Goal: Register for event/course

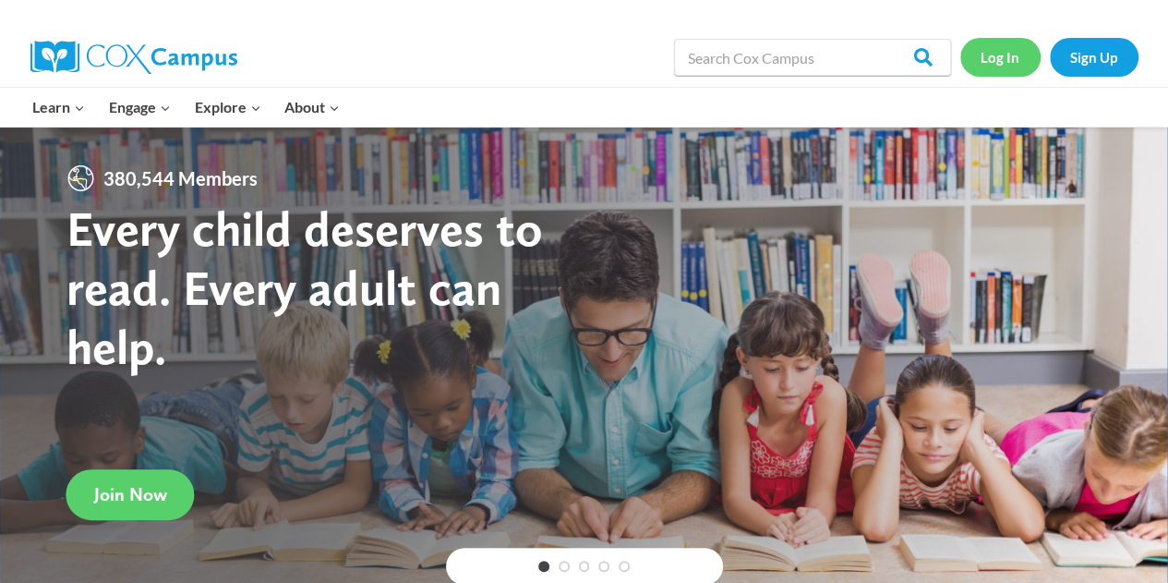
click at [1007, 66] on link "Log In" at bounding box center [1001, 57] width 80 height 38
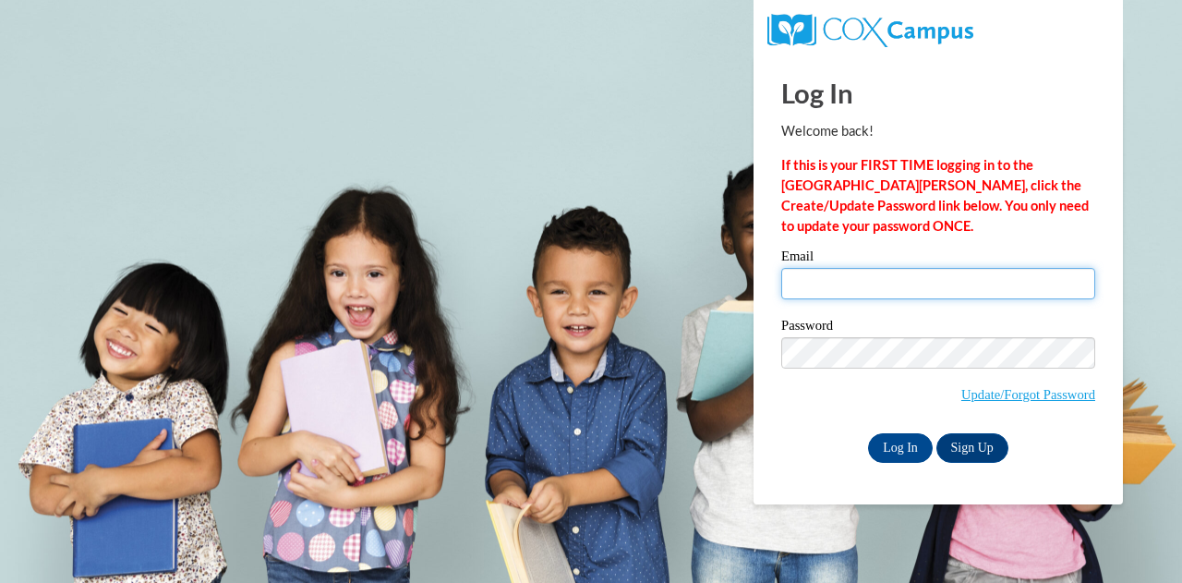
click at [866, 272] on input "Email" at bounding box center [938, 283] width 314 height 31
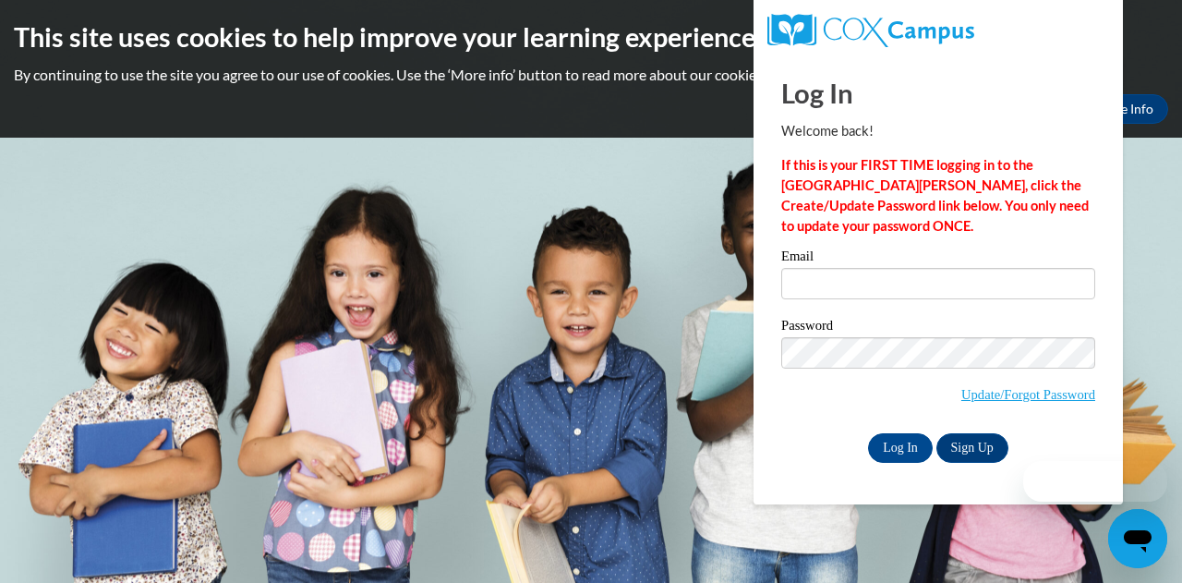
click at [821, 372] on span "Update/Forgot Password" at bounding box center [938, 375] width 314 height 77
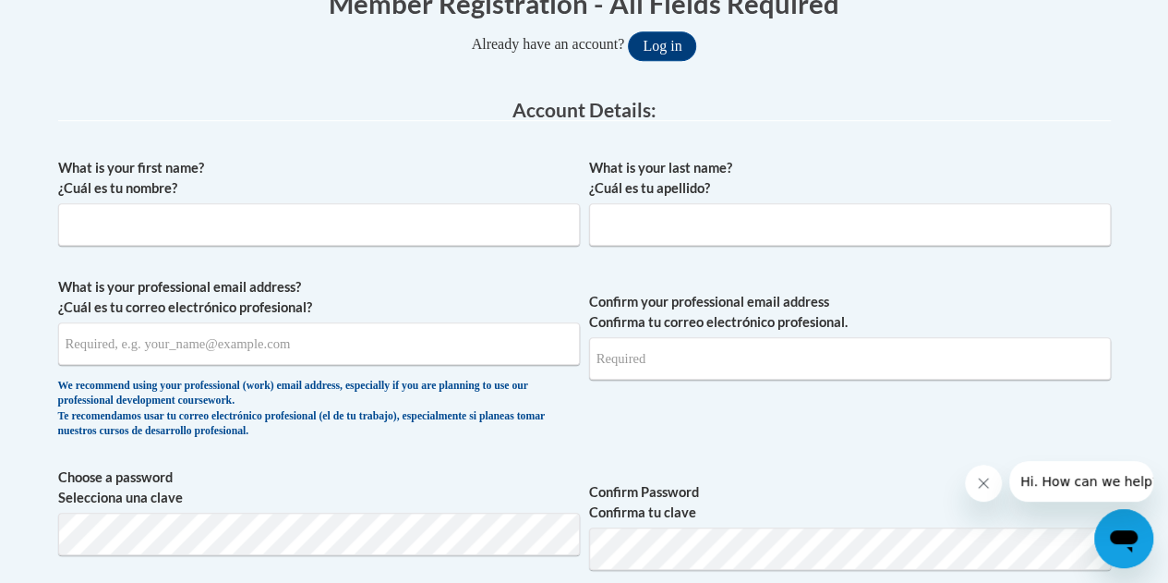
scroll to position [410, 0]
click at [394, 221] on input "What is your first name? ¿Cuál es tu nombre?" at bounding box center [319, 223] width 522 height 42
type input "Miriam"
type input "Lauer"
type input "lauer.miriam@fcboe.og"
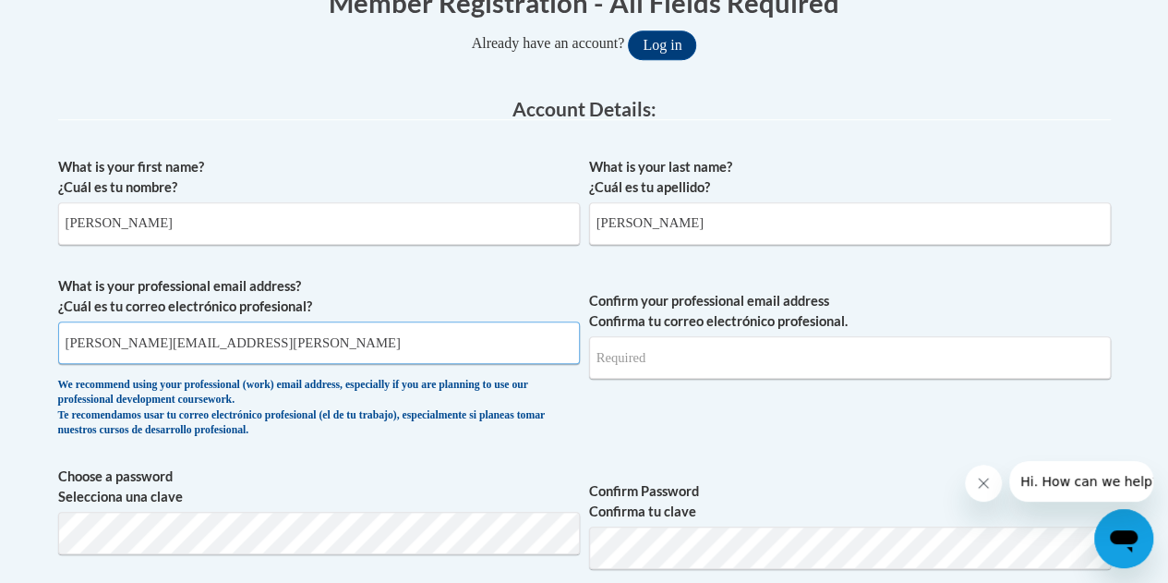
type input "lauer.miriam@fcboe.og"
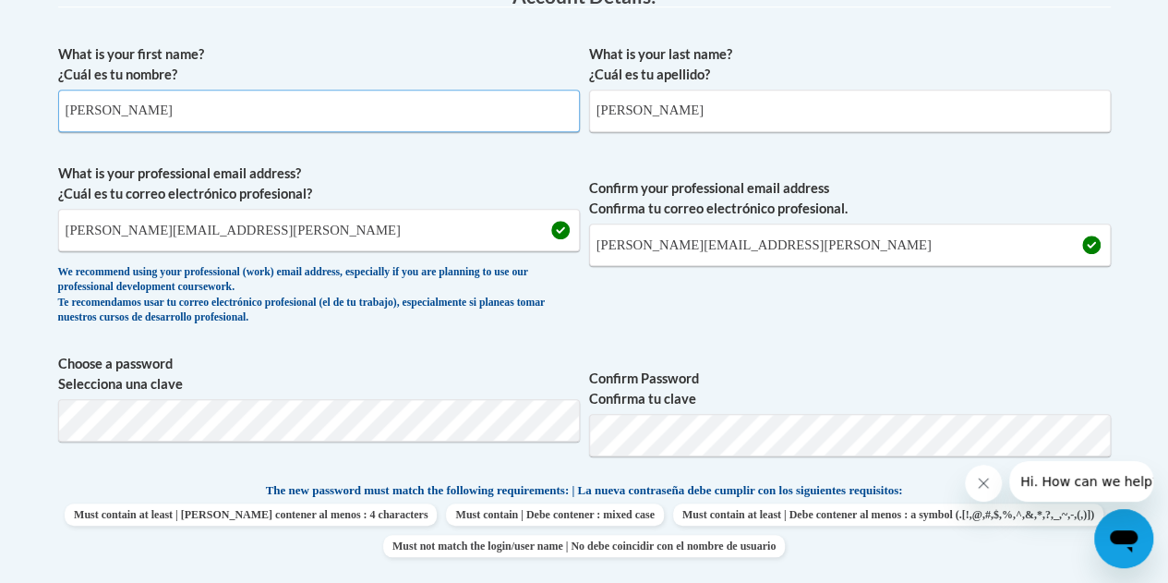
scroll to position [524, 0]
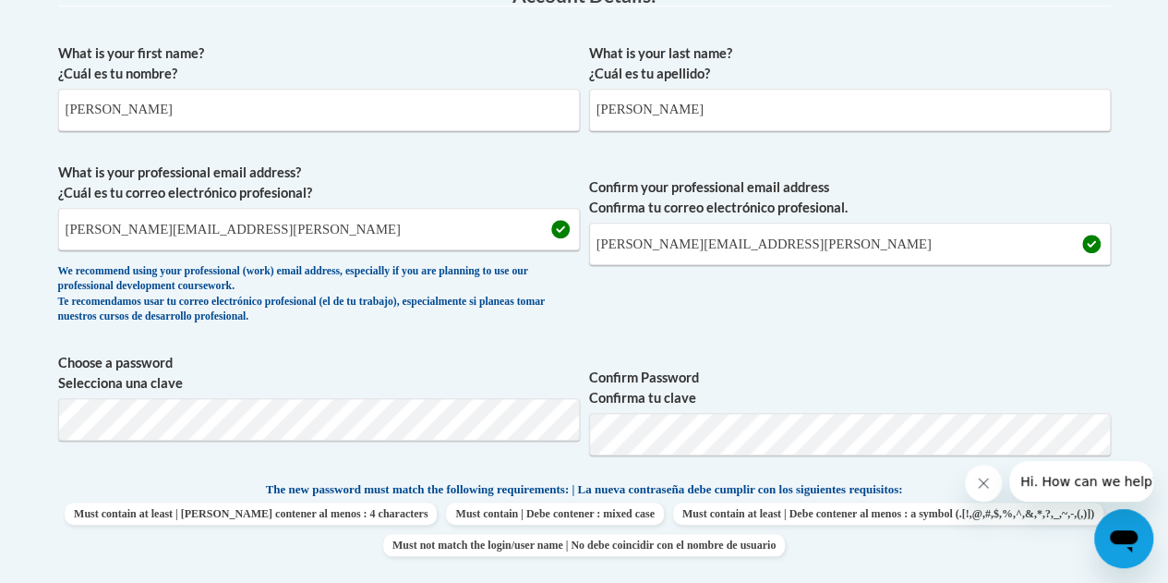
click at [922, 309] on span "Confirm your professional email address Confirma tu correo electrónico profesio…" at bounding box center [850, 248] width 522 height 171
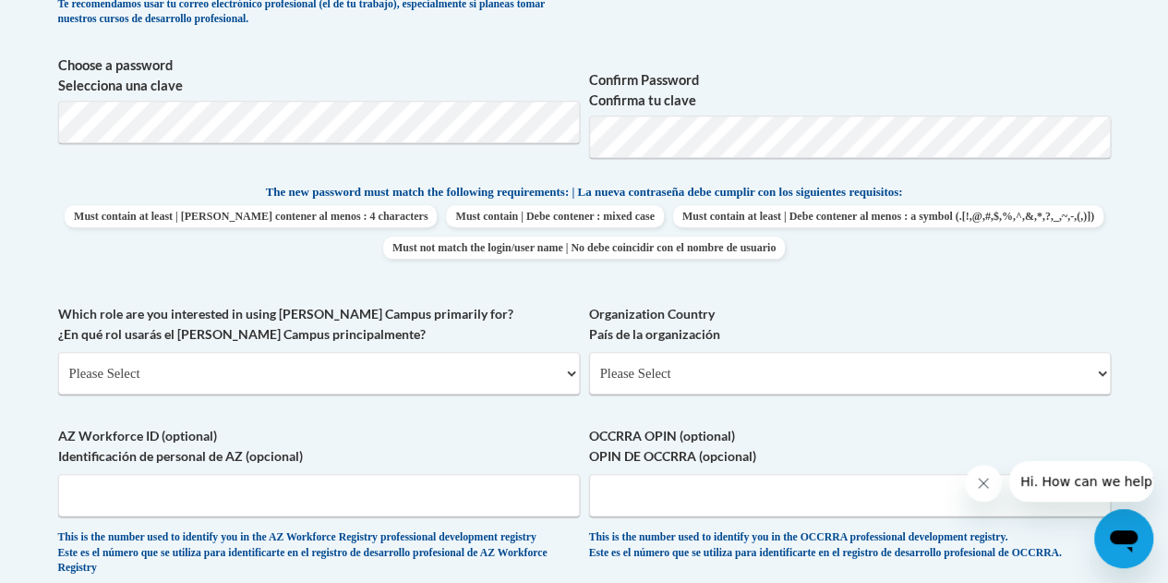
scroll to position [822, 0]
click at [422, 361] on select "Please Select College/University | Colegio/Universidad Community/Nonprofit Part…" at bounding box center [319, 372] width 522 height 42
select select "fbf2d438-af2f-41f8-98f1-81c410e29de3"
click at [58, 351] on select "Please Select College/University | Colegio/Universidad Community/Nonprofit Part…" at bounding box center [319, 372] width 522 height 42
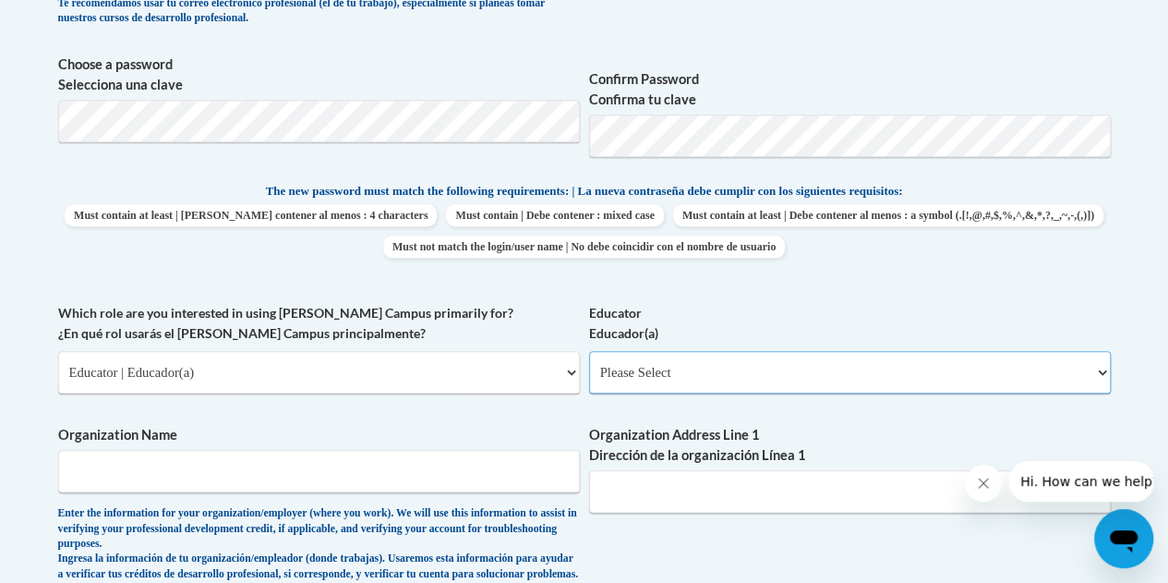
click at [681, 376] on select "Please Select Early Learning/Daycare Teacher/Family Home Care Provider | Maestr…" at bounding box center [850, 372] width 522 height 42
select select "8e40623d-54d0-45cd-9f92-5df65cd3f8cf"
click at [589, 351] on select "Please Select Early Learning/Daycare Teacher/Family Home Care Provider | Maestr…" at bounding box center [850, 372] width 522 height 42
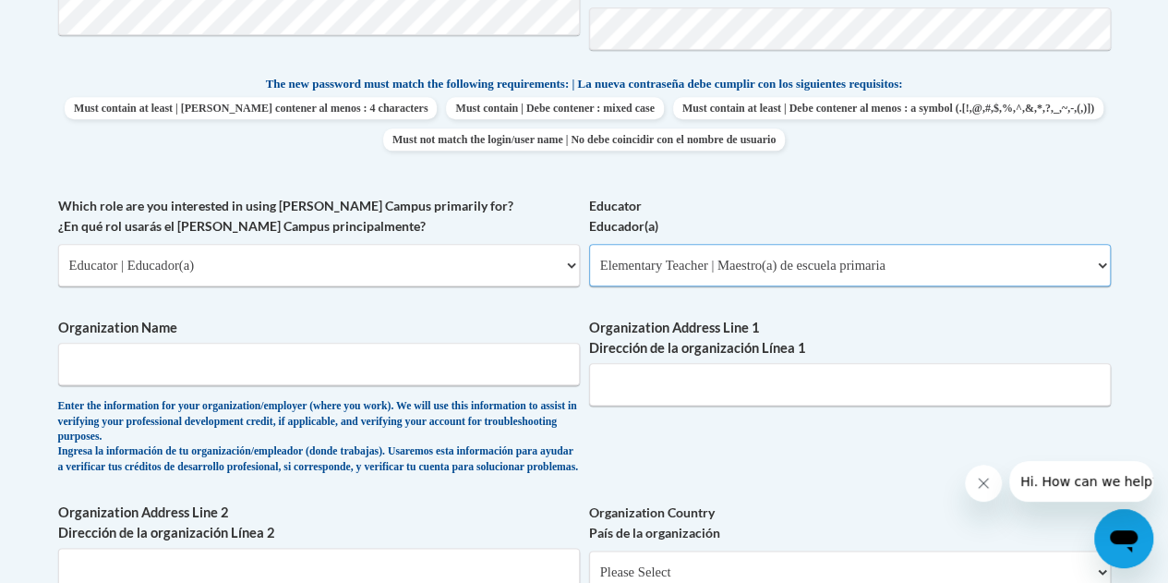
scroll to position [938, 0]
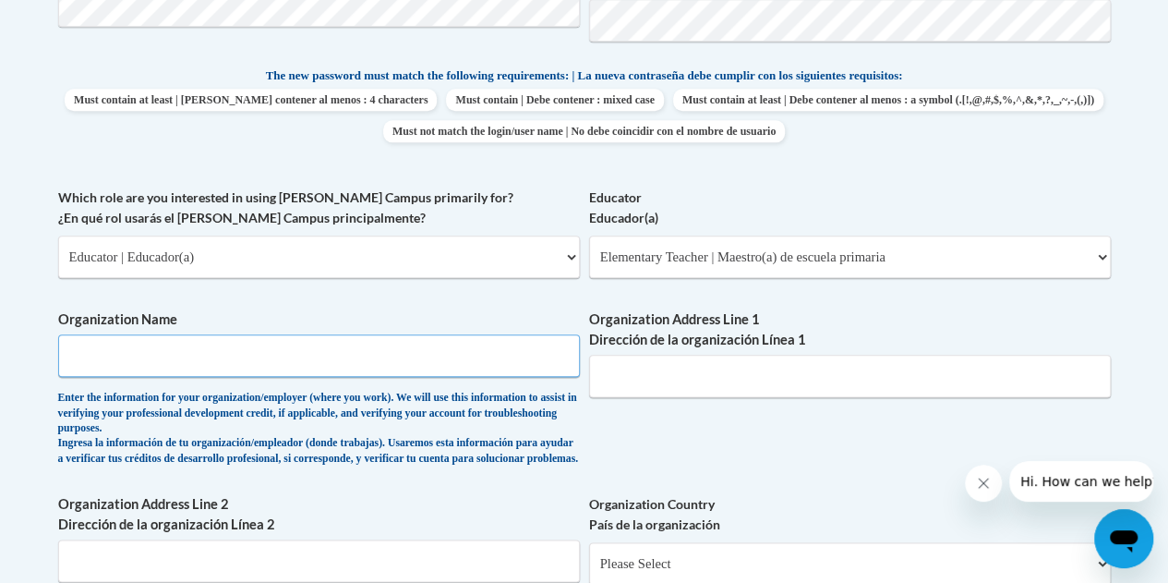
click at [357, 359] on input "Organization Name" at bounding box center [319, 355] width 522 height 42
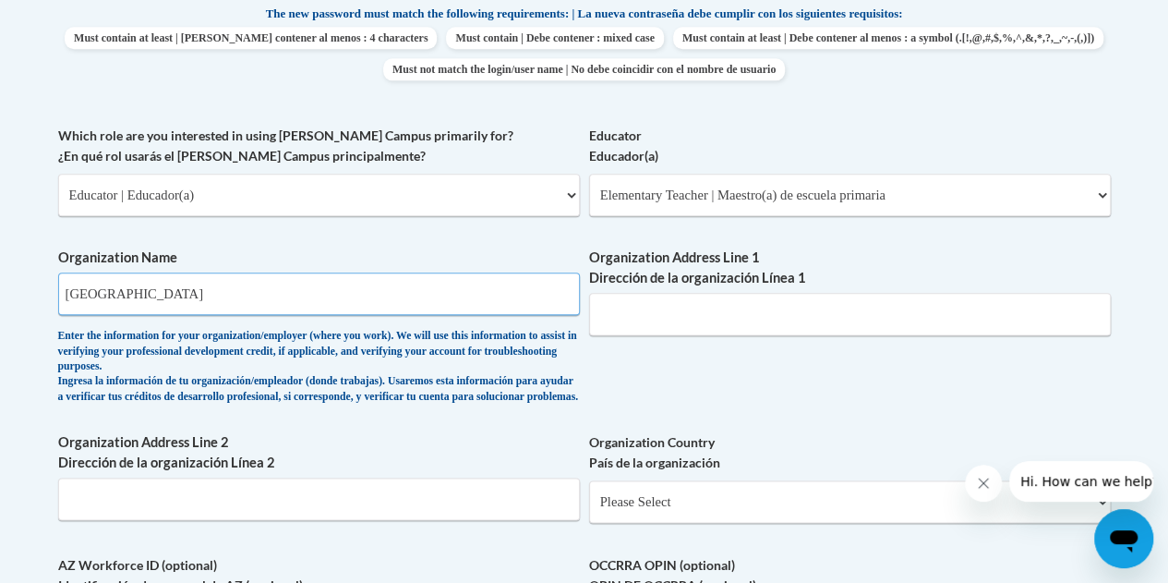
type input "Fayetteville Elementary"
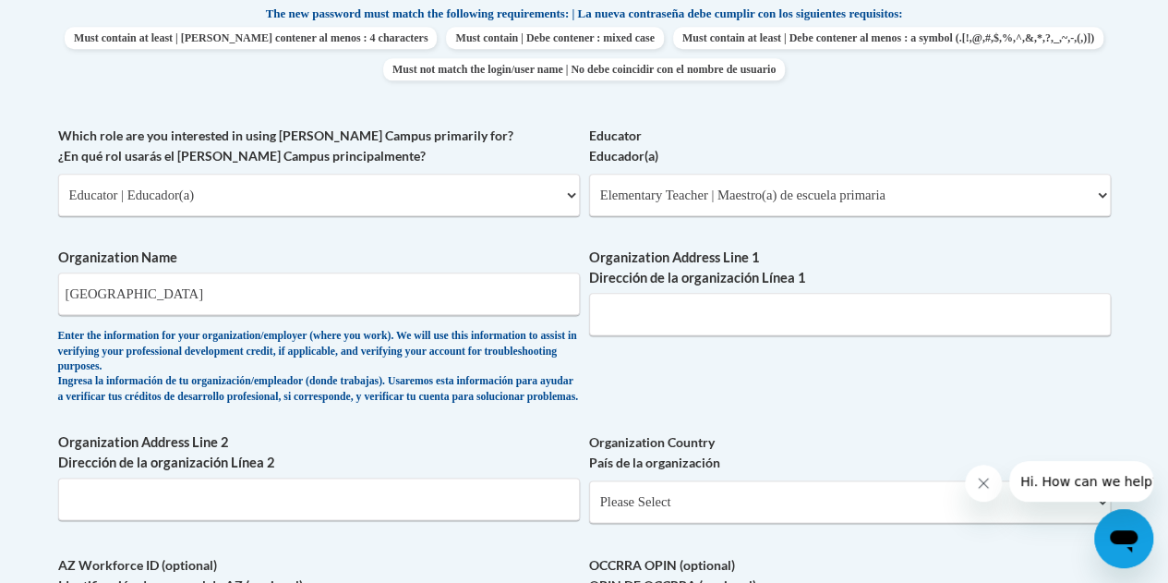
click at [716, 263] on label "Organization Address Line 1 Dirección de la organización Línea 1" at bounding box center [850, 268] width 522 height 41
click at [716, 293] on input "Organization Address Line 1 Dirección de la organización Línea 1" at bounding box center [850, 314] width 522 height 42
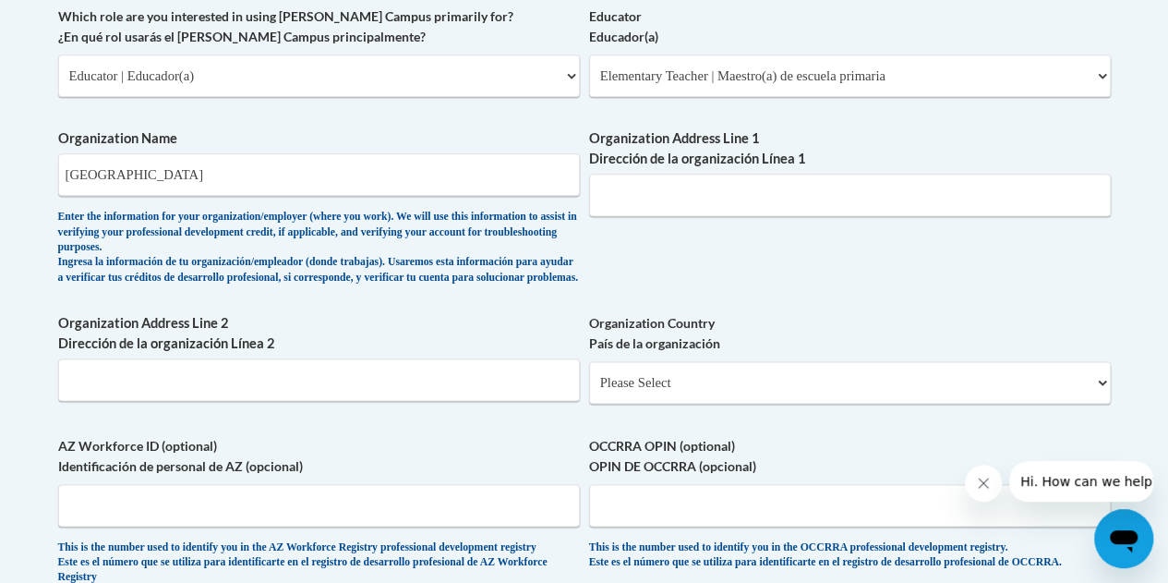
scroll to position [1118, 0]
click at [672, 206] on input "Organization Address Line 1 Dirección de la organización Línea 1" at bounding box center [850, 196] width 522 height 42
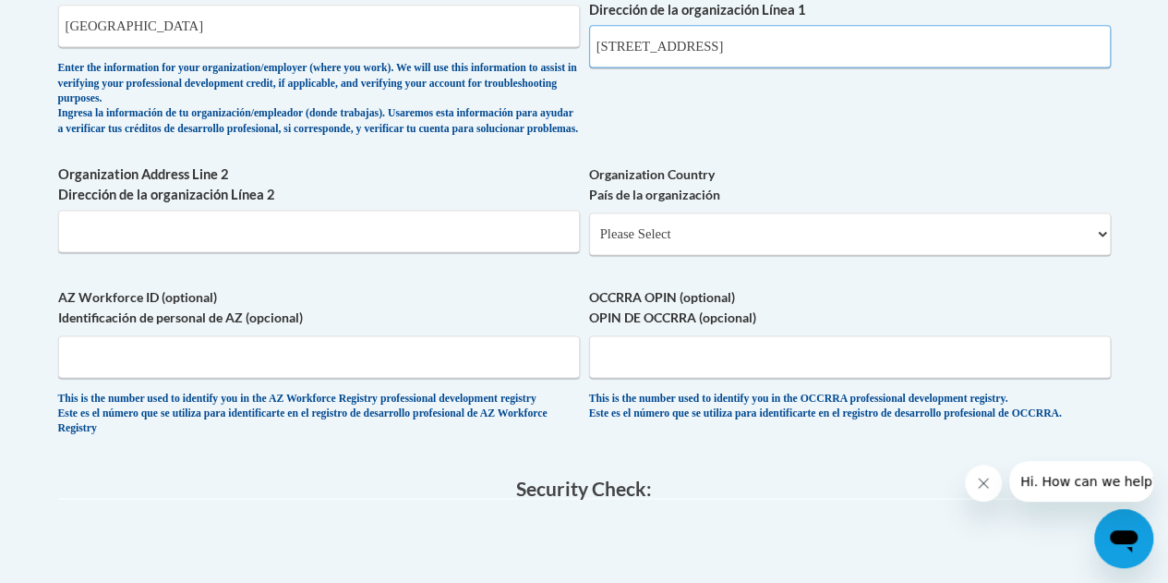
scroll to position [1268, 0]
type input "490 Hood Ave"
click at [676, 236] on select "Please Select United States | Estados Unidos Outside of the United States | Fue…" at bounding box center [850, 233] width 522 height 42
select select "ad49bcad-a171-4b2e-b99c-48b446064914"
click at [589, 225] on select "Please Select United States | Estados Unidos Outside of the United States | Fue…" at bounding box center [850, 233] width 522 height 42
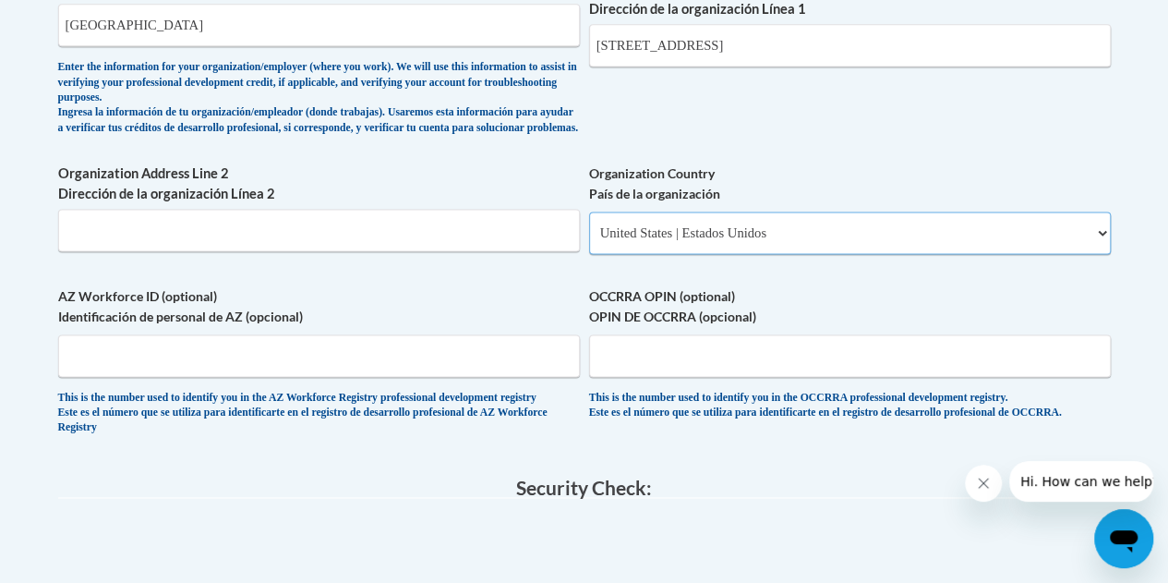
select select
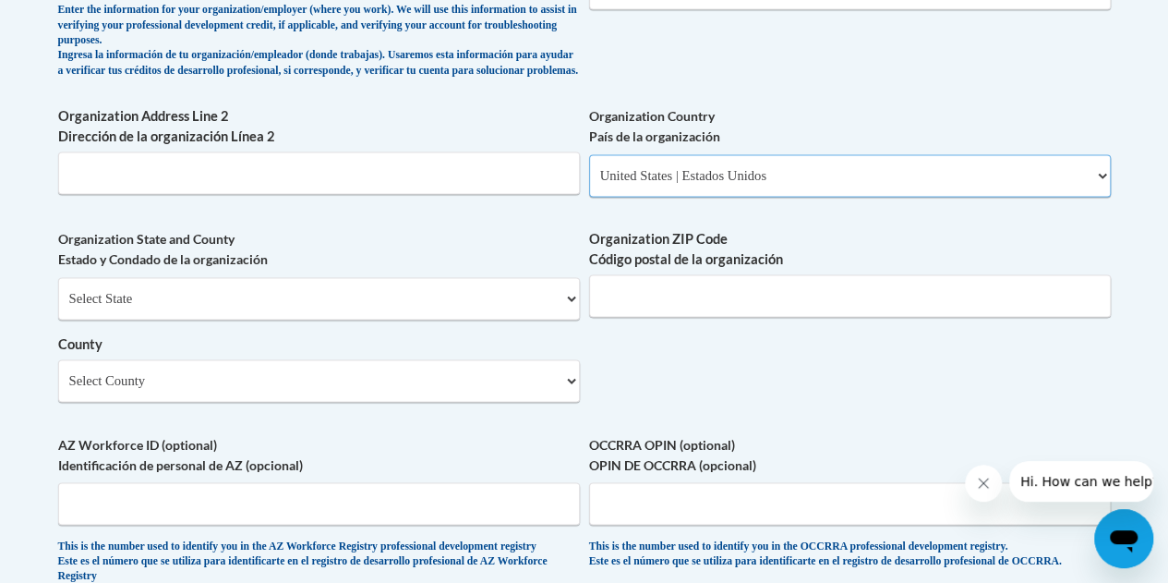
scroll to position [1327, 0]
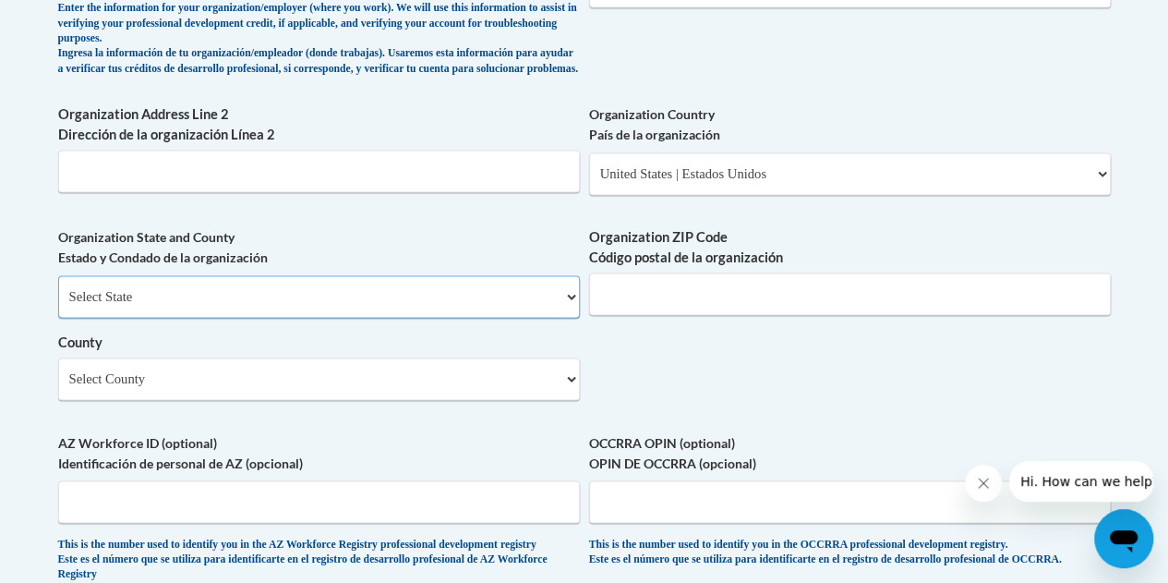
click at [346, 317] on select "Select State Alabama Alaska Arizona Arkansas California Colorado Connecticut De…" at bounding box center [319, 296] width 522 height 42
select select "Georgia"
click at [58, 289] on select "Select State Alabama Alaska Arizona Arkansas California Colorado Connecticut De…" at bounding box center [319, 296] width 522 height 42
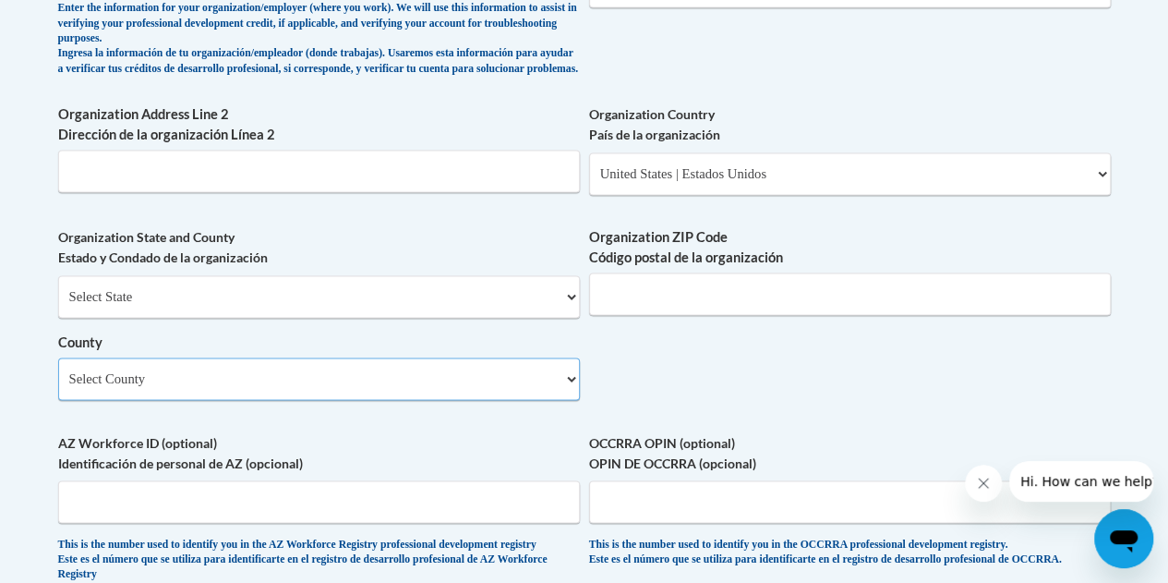
click at [393, 387] on select "Select County Appling Atkinson Bacon Baker Baldwin Banks Barrow Bartow Ben Hill…" at bounding box center [319, 378] width 522 height 42
select select "Fayette"
click at [58, 371] on select "Select County Appling Atkinson Bacon Baker Baldwin Banks Barrow Bartow Ben Hill…" at bounding box center [319, 378] width 522 height 42
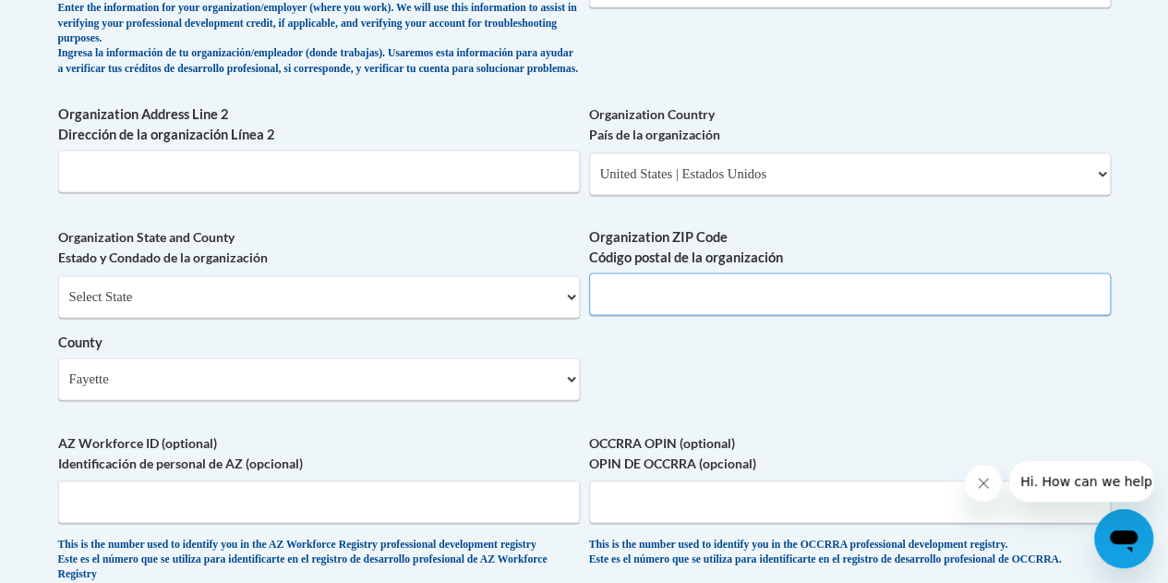
click at [705, 315] on input "Organization ZIP Code Código postal de la organización" at bounding box center [850, 293] width 522 height 42
click at [674, 302] on input "30215" at bounding box center [850, 293] width 522 height 42
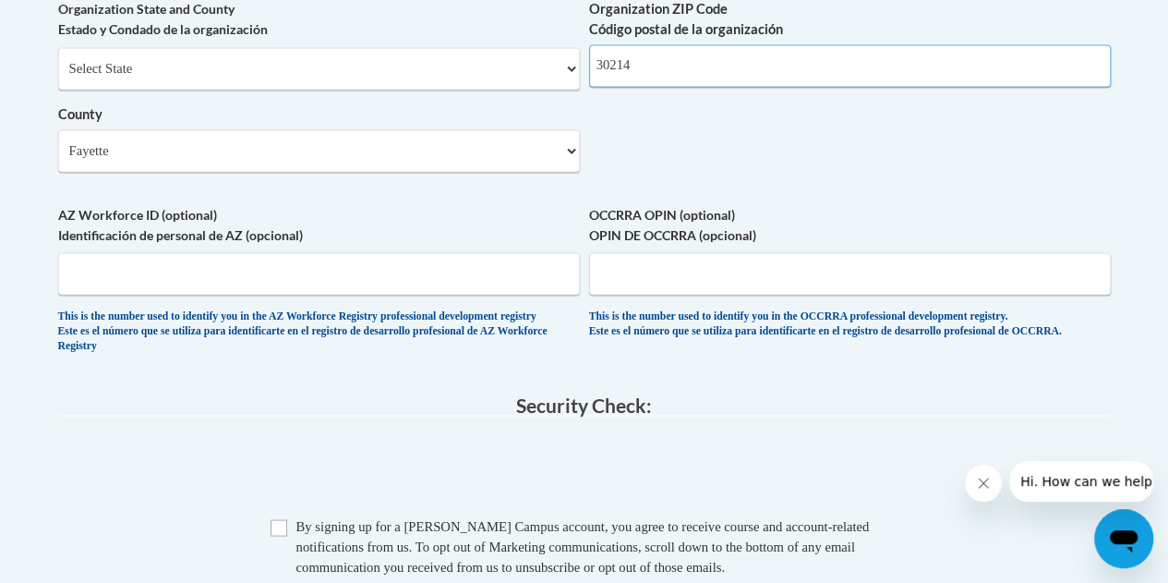
scroll to position [1556, 0]
type input "30214"
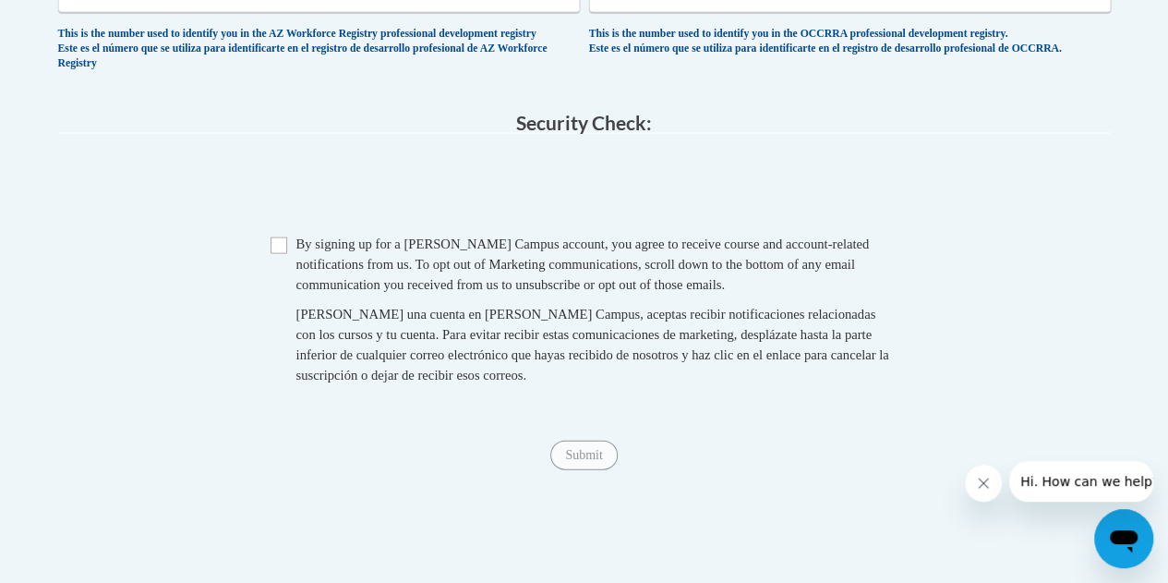
scroll to position [1838, 0]
click at [275, 253] on input "Checkbox" at bounding box center [279, 244] width 17 height 17
checkbox input "true"
click at [593, 469] on input "Submit" at bounding box center [584, 455] width 67 height 30
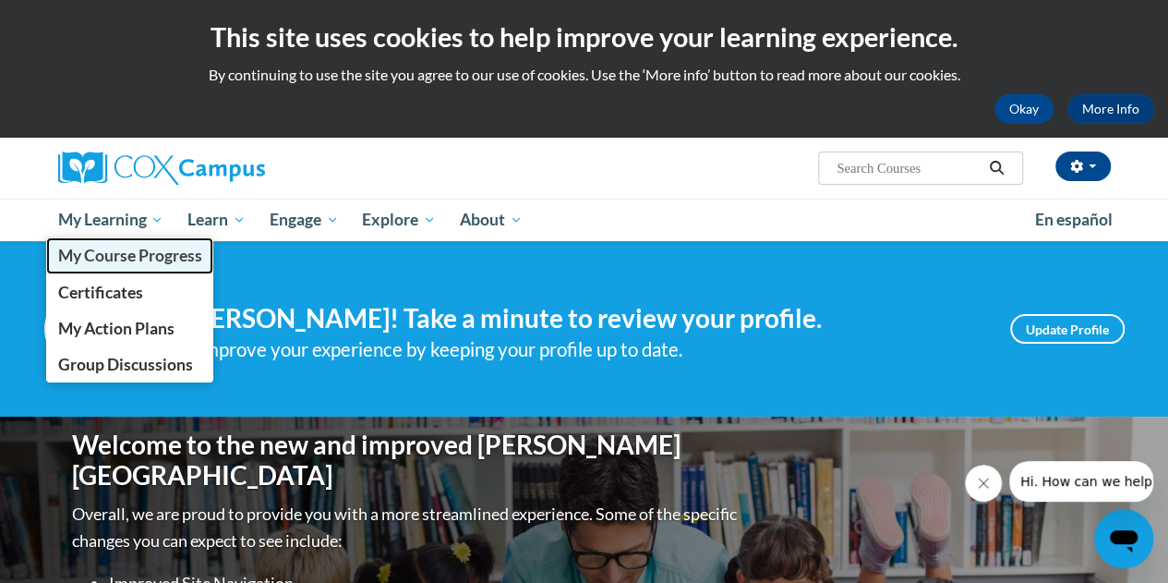
click at [127, 258] on span "My Course Progress" at bounding box center [129, 255] width 144 height 19
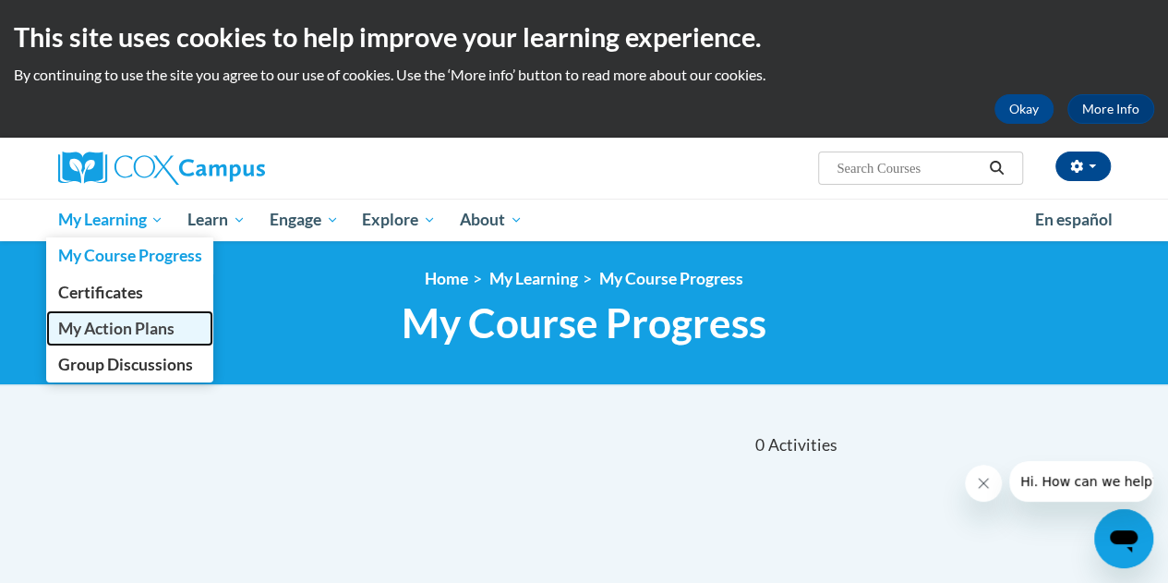
click at [150, 319] on span "My Action Plans" at bounding box center [115, 328] width 116 height 19
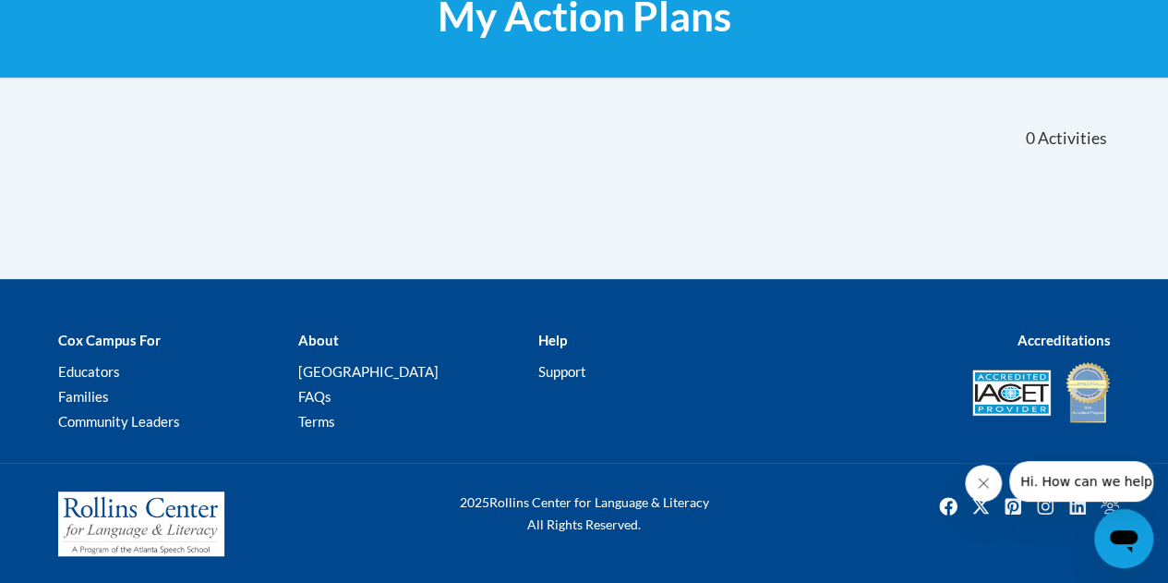
scroll to position [143, 0]
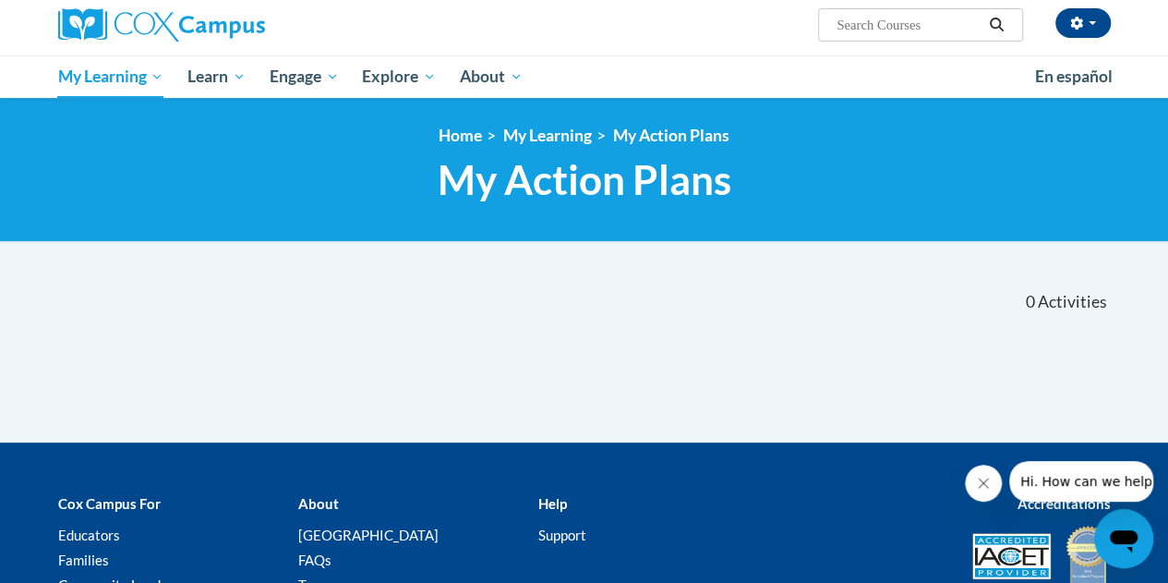
click at [907, 27] on input "Search..." at bounding box center [909, 25] width 148 height 22
type input "Gadoe [MEDICAL_DATA]"
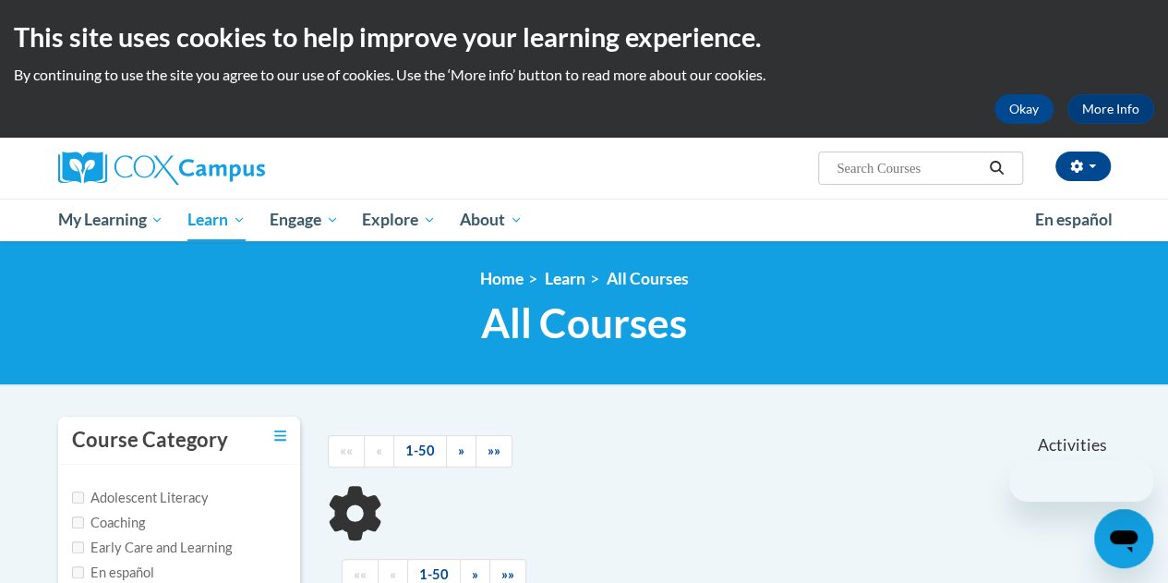
scroll to position [121, 0]
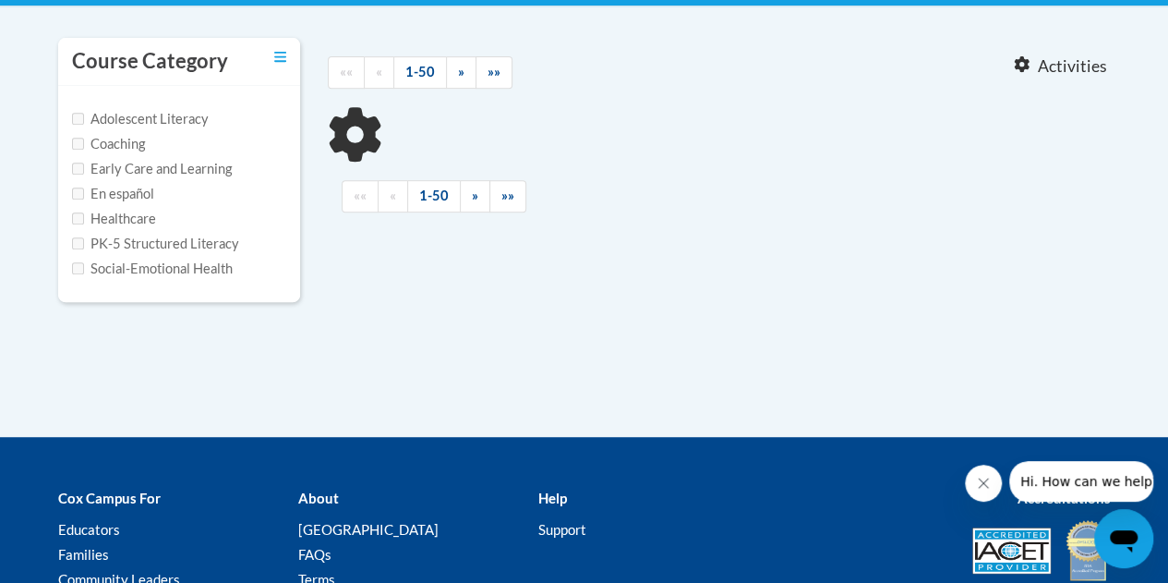
type input "Gadoe [MEDICAL_DATA]"
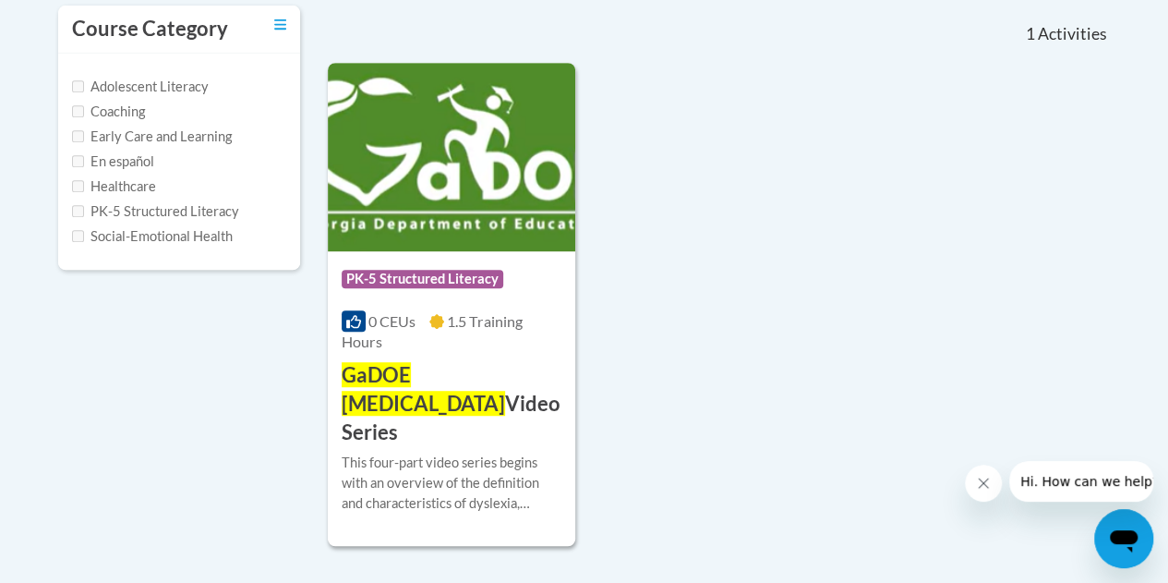
scroll to position [412, 0]
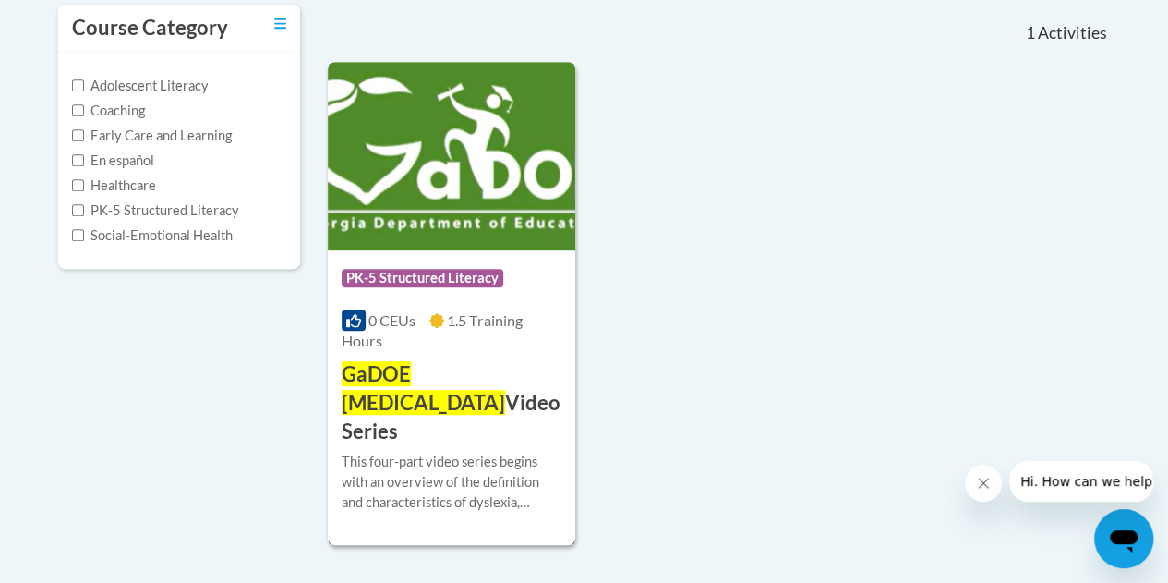
click at [514, 396] on h3 "GaDOE Dyslexia Video Series" at bounding box center [452, 402] width 220 height 85
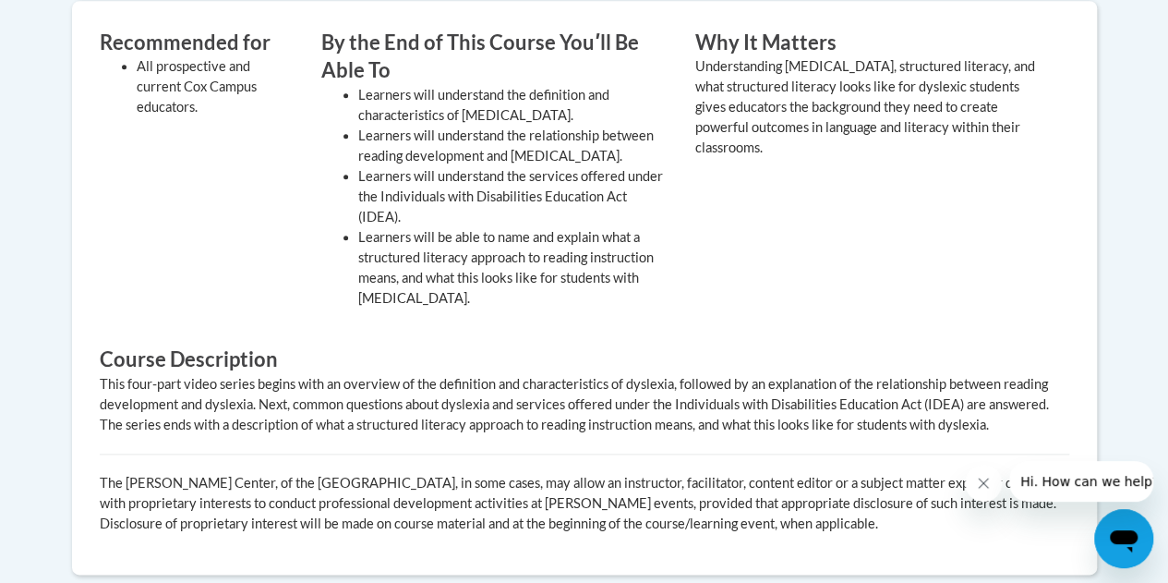
click at [761, 243] on div "Why It Matters Understanding dyslexia, structured literacy, and what structured…" at bounding box center [869, 174] width 374 height 290
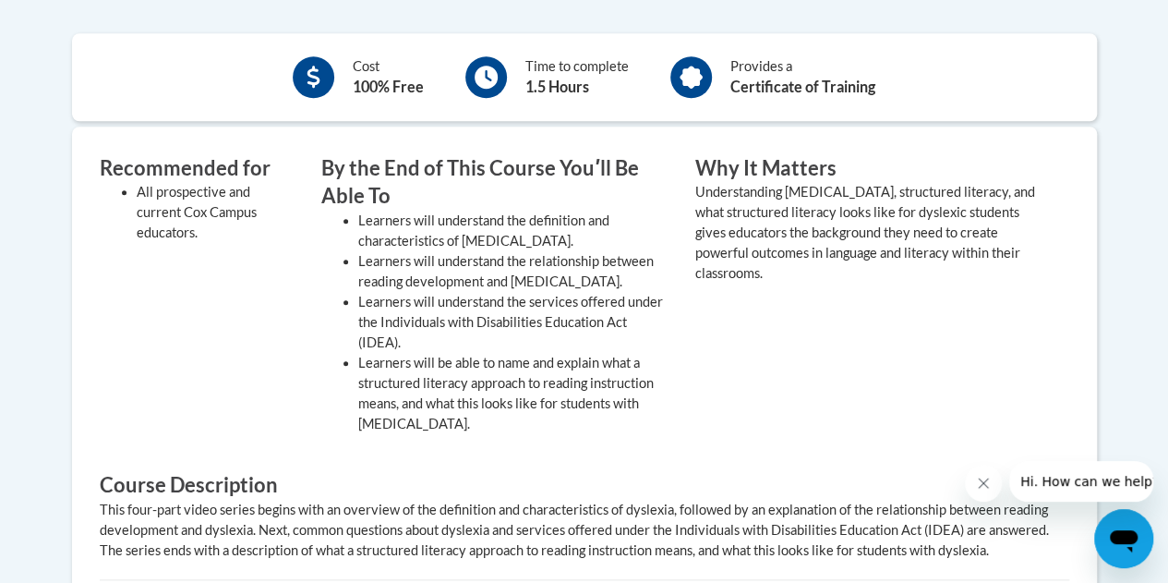
scroll to position [414, 0]
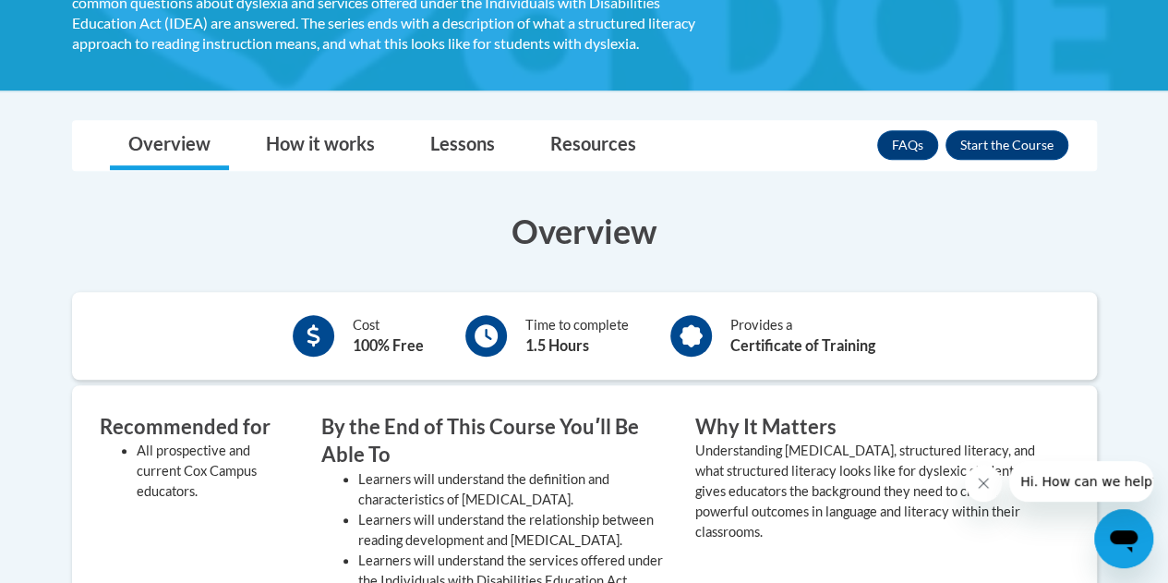
click at [345, 335] on div "Cost 100% Free" at bounding box center [358, 335] width 159 height 51
click at [1027, 145] on button "Enroll" at bounding box center [1007, 145] width 123 height 30
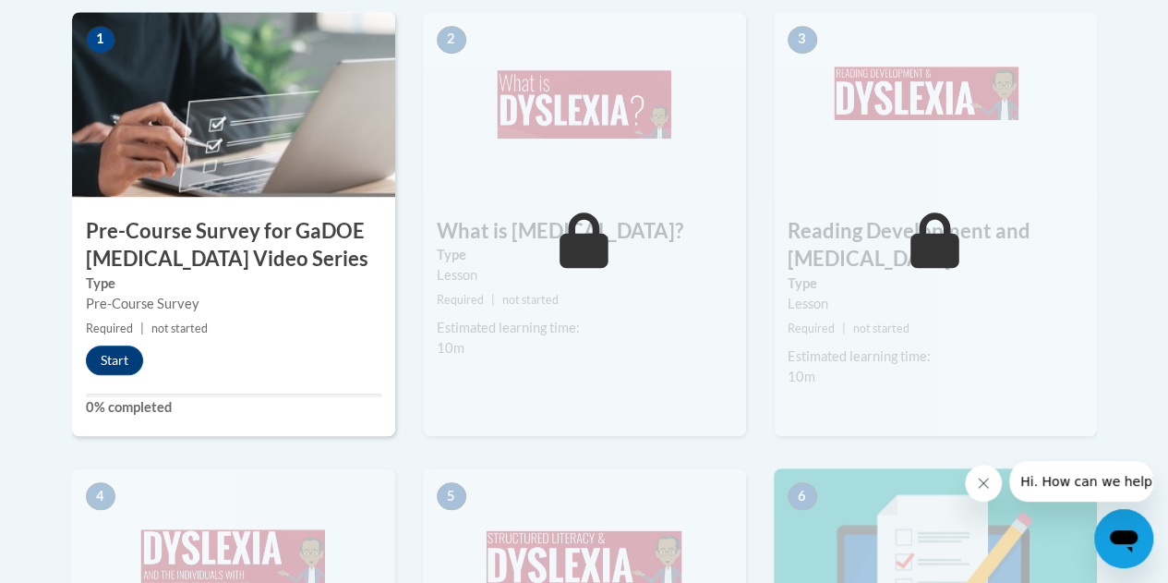
scroll to position [638, 0]
